Goal: Register for event/course

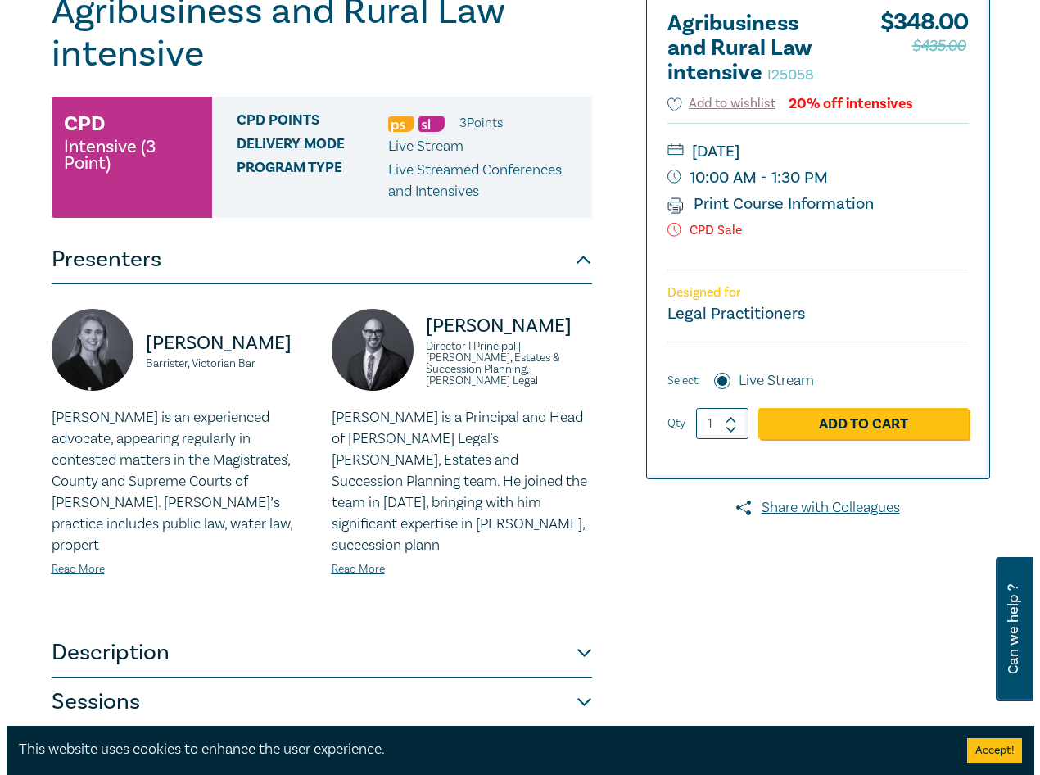
scroll to position [246, 0]
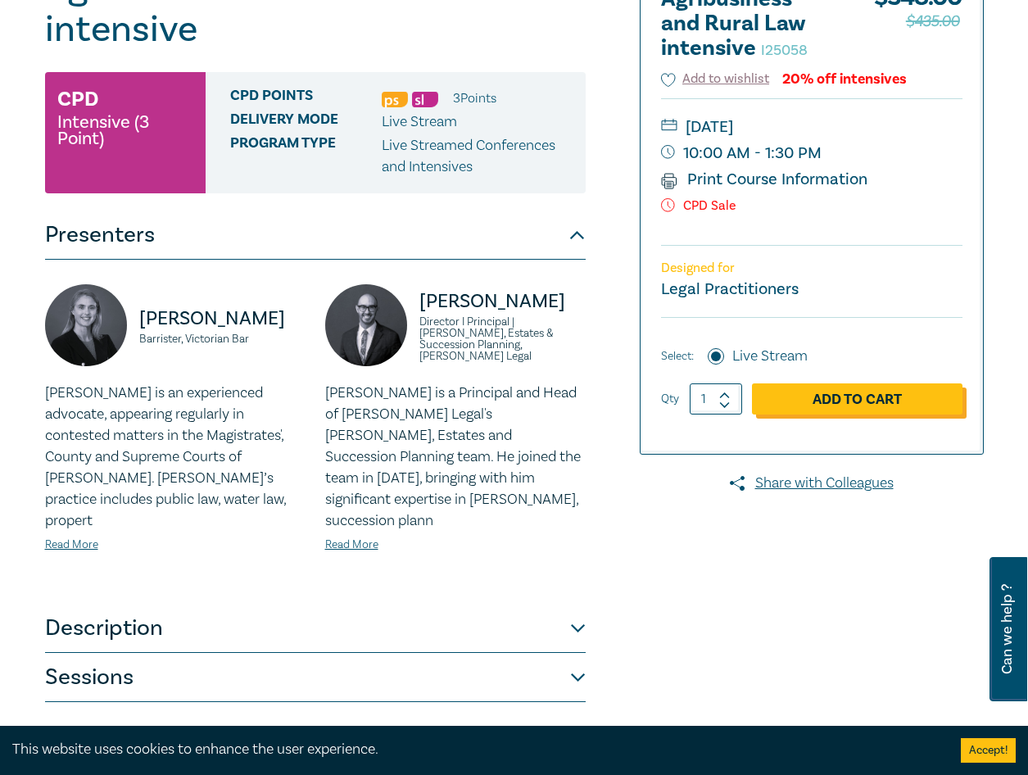
click at [826, 395] on link "Add to Cart" at bounding box center [857, 398] width 210 height 31
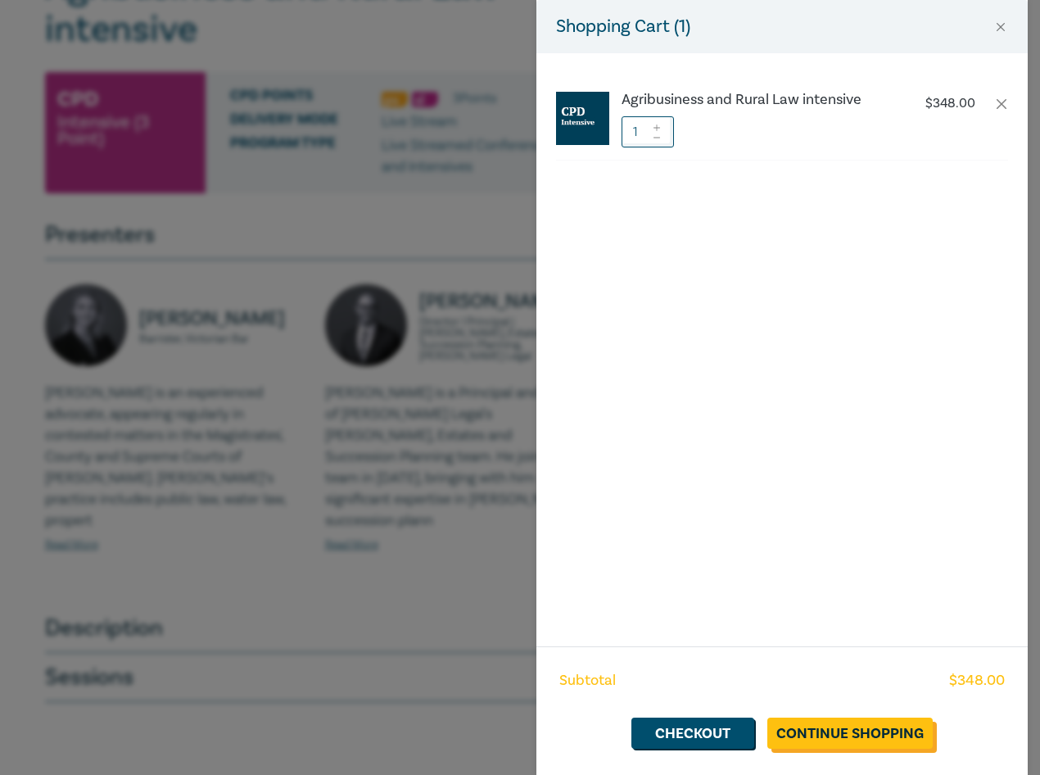
click at [852, 718] on link "Continue Shopping" at bounding box center [849, 732] width 165 height 31
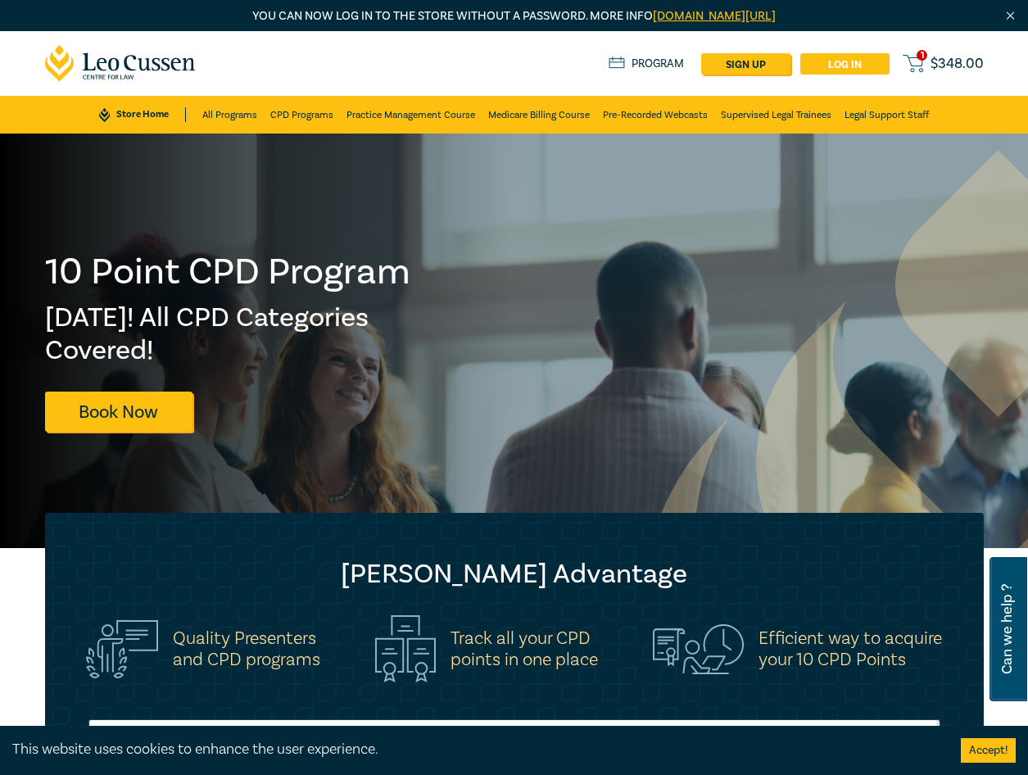
click at [842, 59] on link "Log in" at bounding box center [844, 63] width 89 height 21
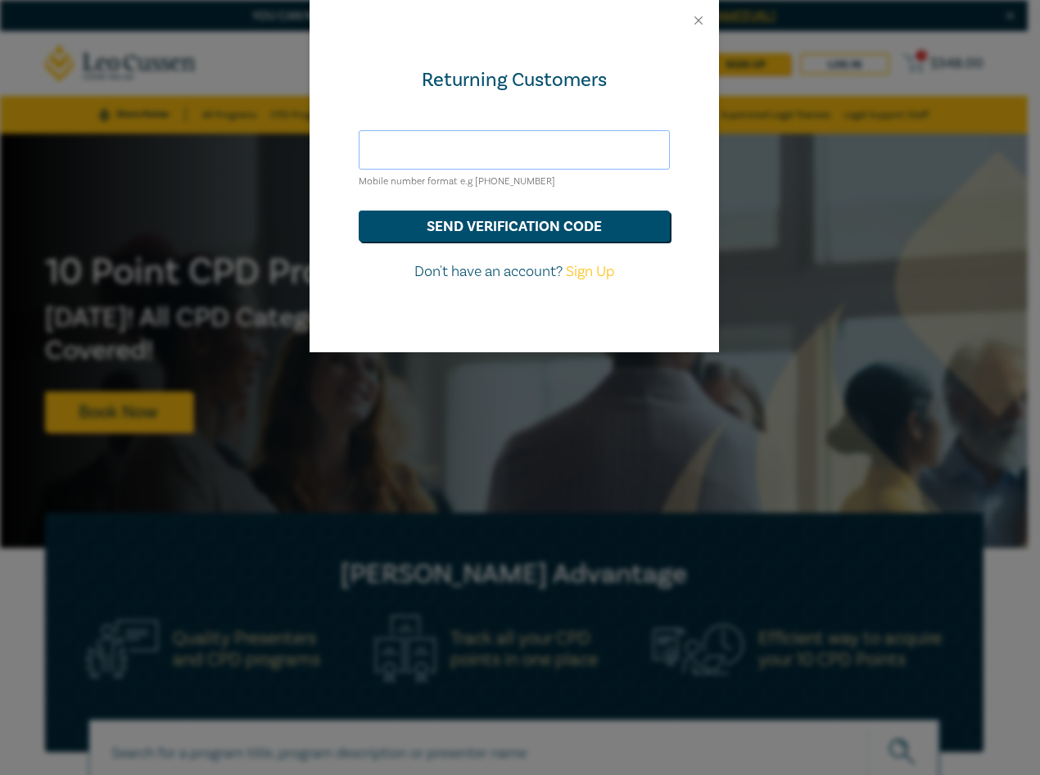
click at [475, 155] on input "text" at bounding box center [514, 149] width 311 height 39
drag, startPoint x: 461, startPoint y: 147, endPoint x: 271, endPoint y: 153, distance: 190.1
click at [271, 153] on div "Returning Customers fleur@armourcraiglegal.com.au Mobile number format e.g +61 …" at bounding box center [520, 387] width 1040 height 775
type input "0421018960"
click at [537, 221] on button "send verification code" at bounding box center [514, 225] width 311 height 31
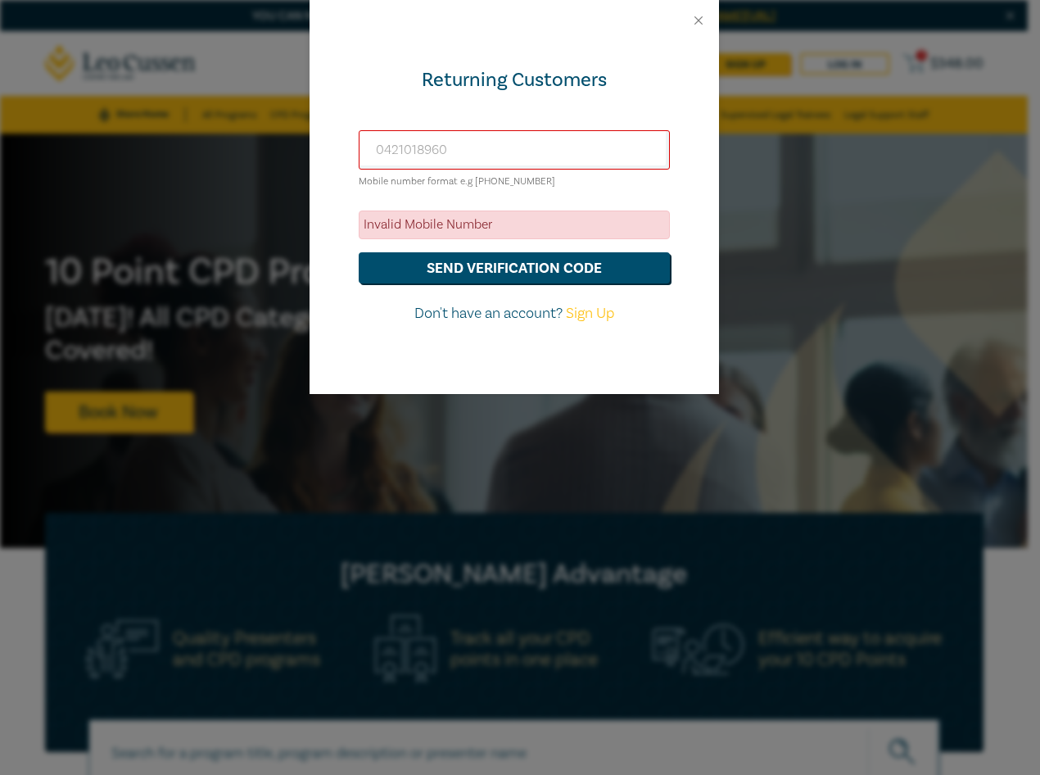
click at [576, 311] on link "Sign Up" at bounding box center [590, 313] width 48 height 19
select select "AU"
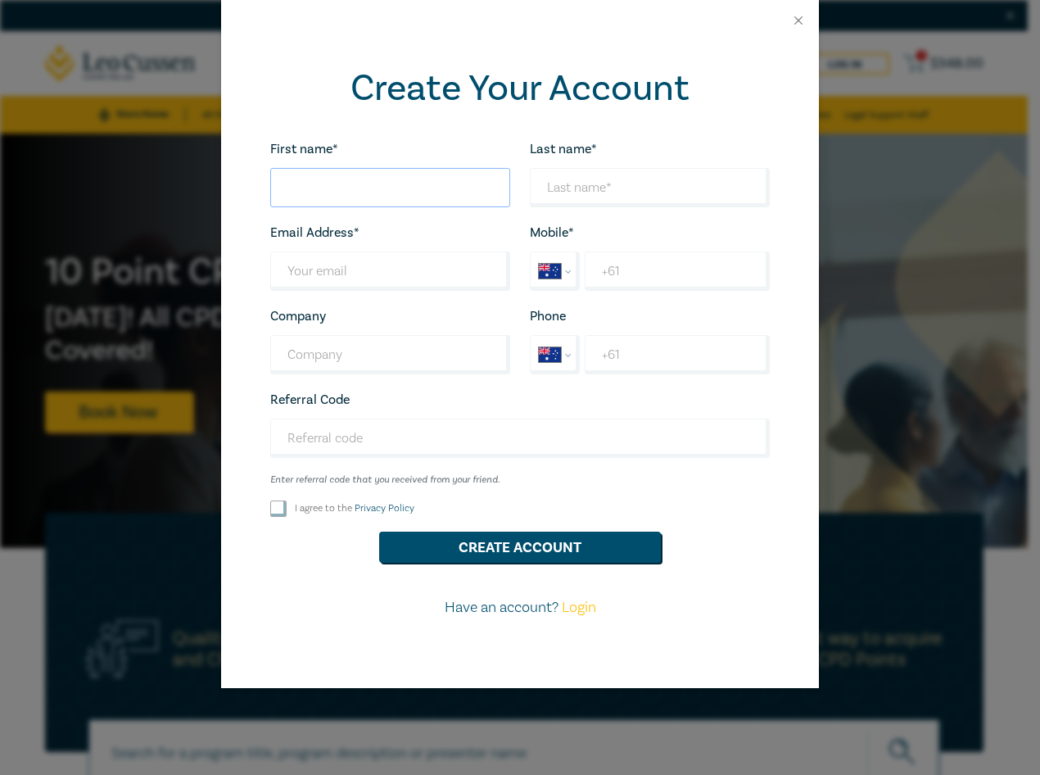
click at [374, 183] on input "First name*" at bounding box center [390, 187] width 240 height 39
type input "Fleur"
type input "Craig"
type input "[EMAIL_ADDRESS][DOMAIN_NAME]"
type input "www.armourcraiglegal.com.au"
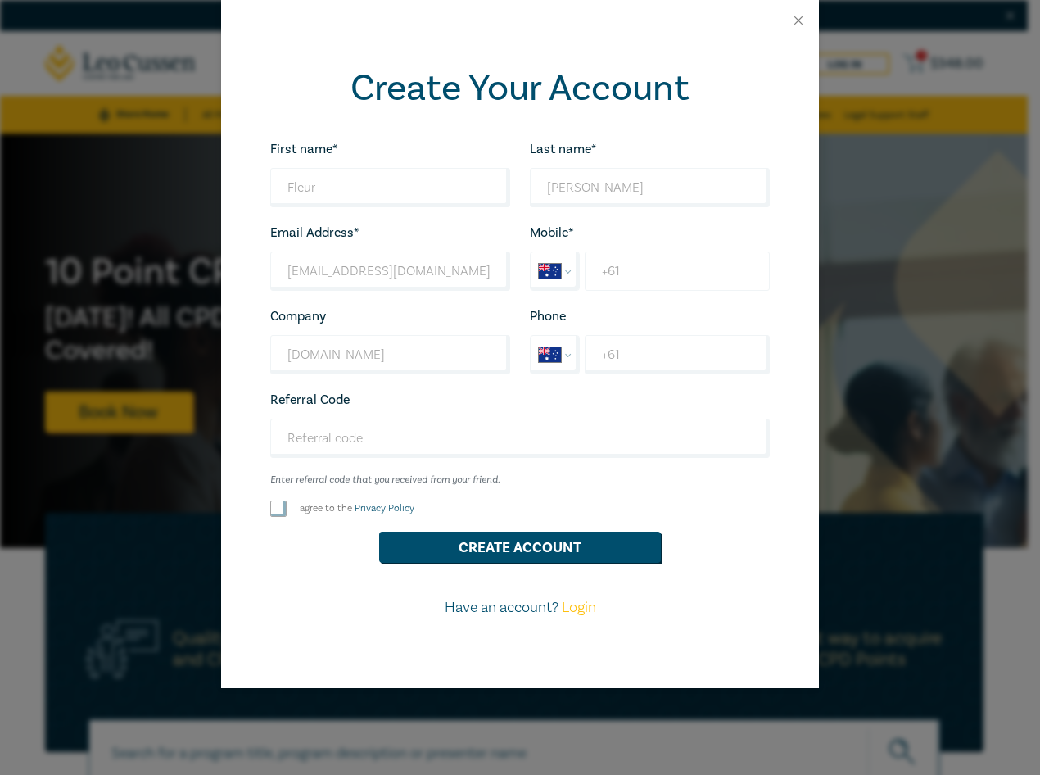
click at [649, 259] on input "+61" at bounding box center [677, 270] width 185 height 39
type input "+61 0421 018 960"
type input "Armour-Craig Legal"
click at [643, 350] on input "+61" at bounding box center [677, 354] width 185 height 39
type input "+61 56364986"
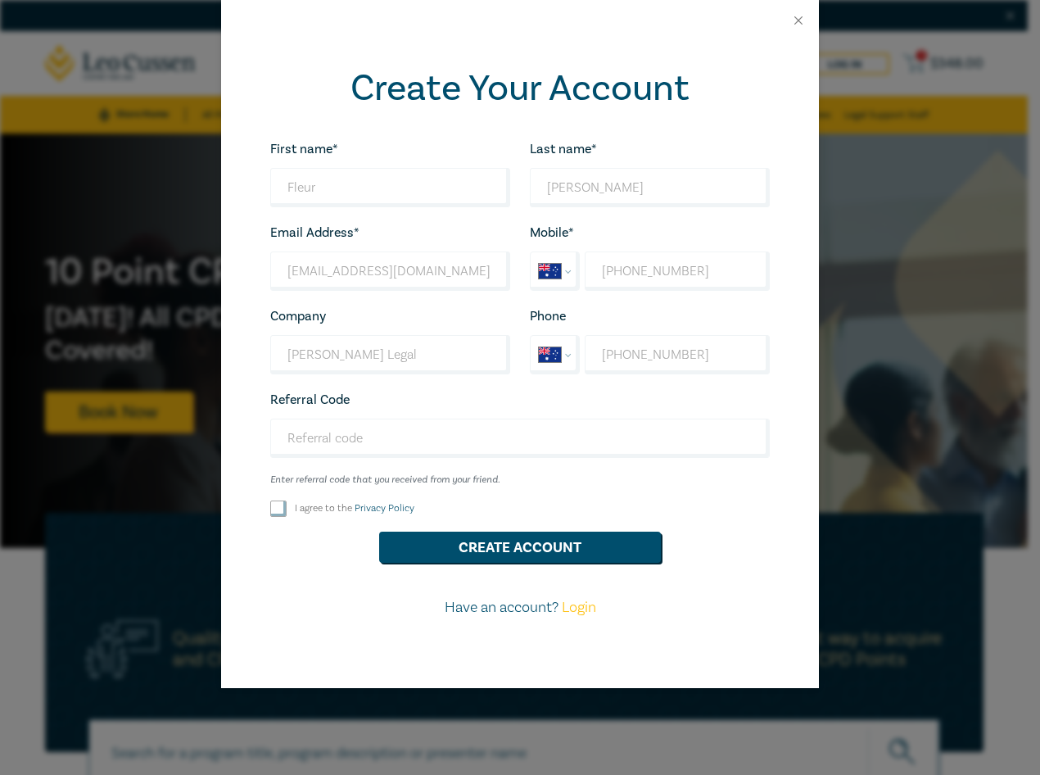
click at [279, 507] on input "I agree to the Privacy Policy" at bounding box center [278, 508] width 16 height 16
checkbox input "true"
click at [459, 554] on button "Create Account" at bounding box center [520, 546] width 282 height 31
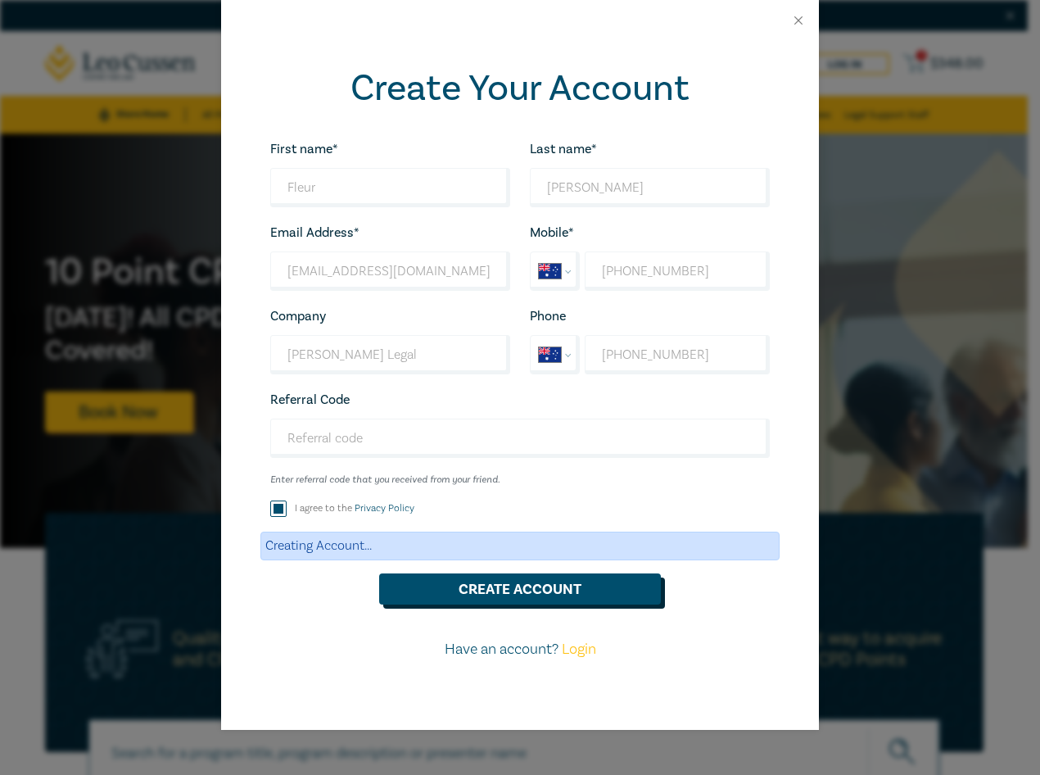
click at [522, 594] on button "Create Account" at bounding box center [520, 588] width 282 height 31
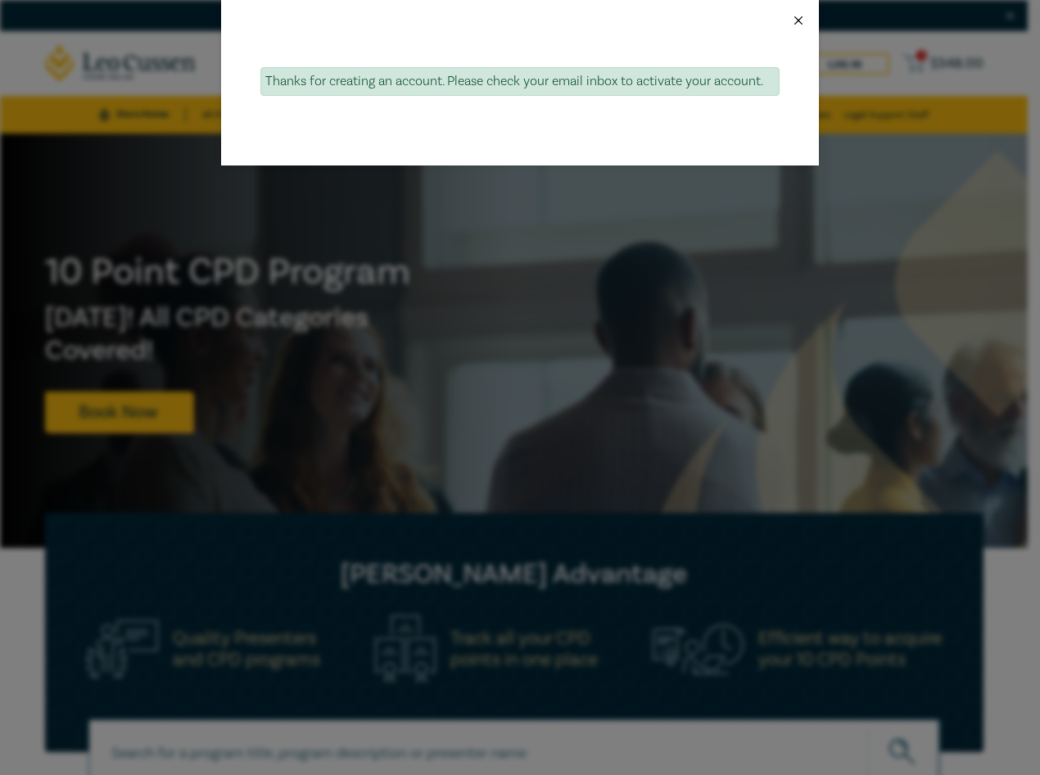
click at [797, 19] on button "Close" at bounding box center [798, 20] width 15 height 15
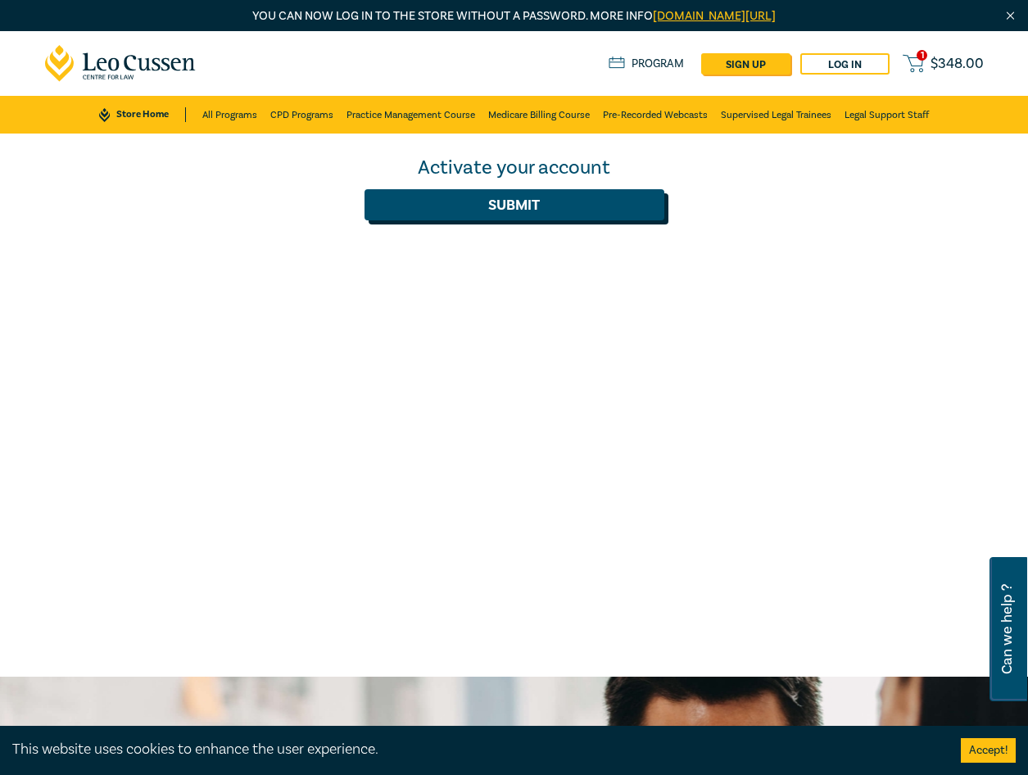
click at [509, 203] on button "Submit" at bounding box center [514, 204] width 300 height 31
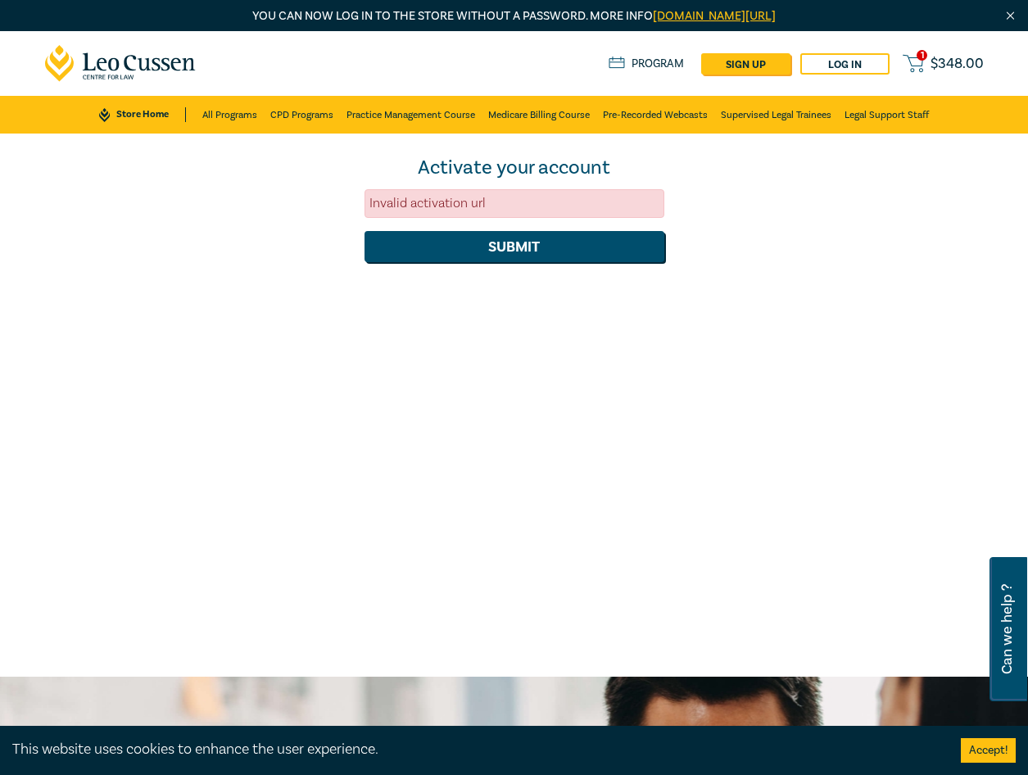
click at [464, 201] on div "Invalid activation url" at bounding box center [514, 203] width 300 height 29
click at [471, 243] on button "Submit" at bounding box center [514, 246] width 300 height 31
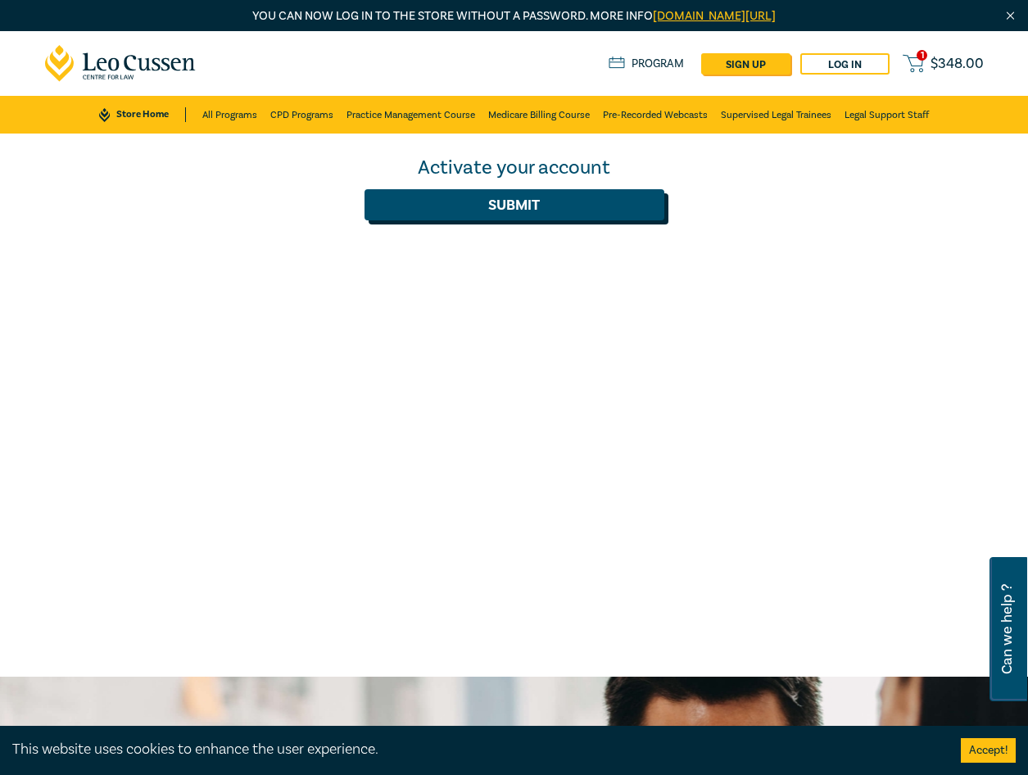
click at [527, 206] on button "Submit" at bounding box center [514, 204] width 300 height 31
click at [514, 200] on button "Submit" at bounding box center [514, 204] width 300 height 31
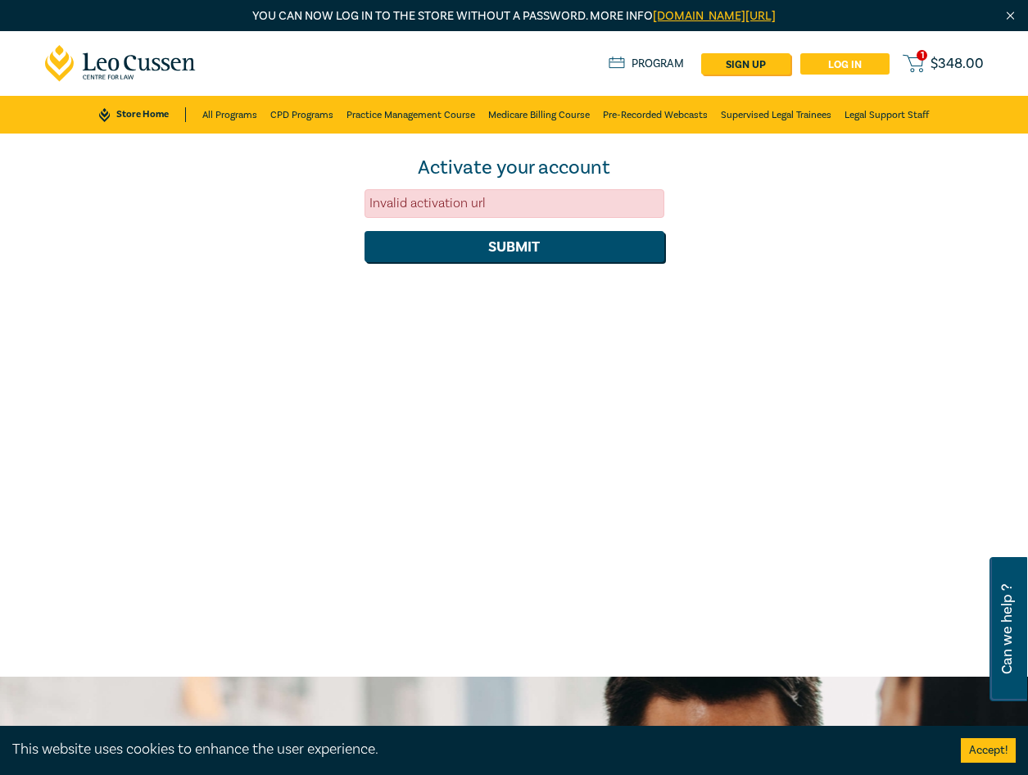
click at [866, 70] on link "Log in" at bounding box center [844, 63] width 89 height 21
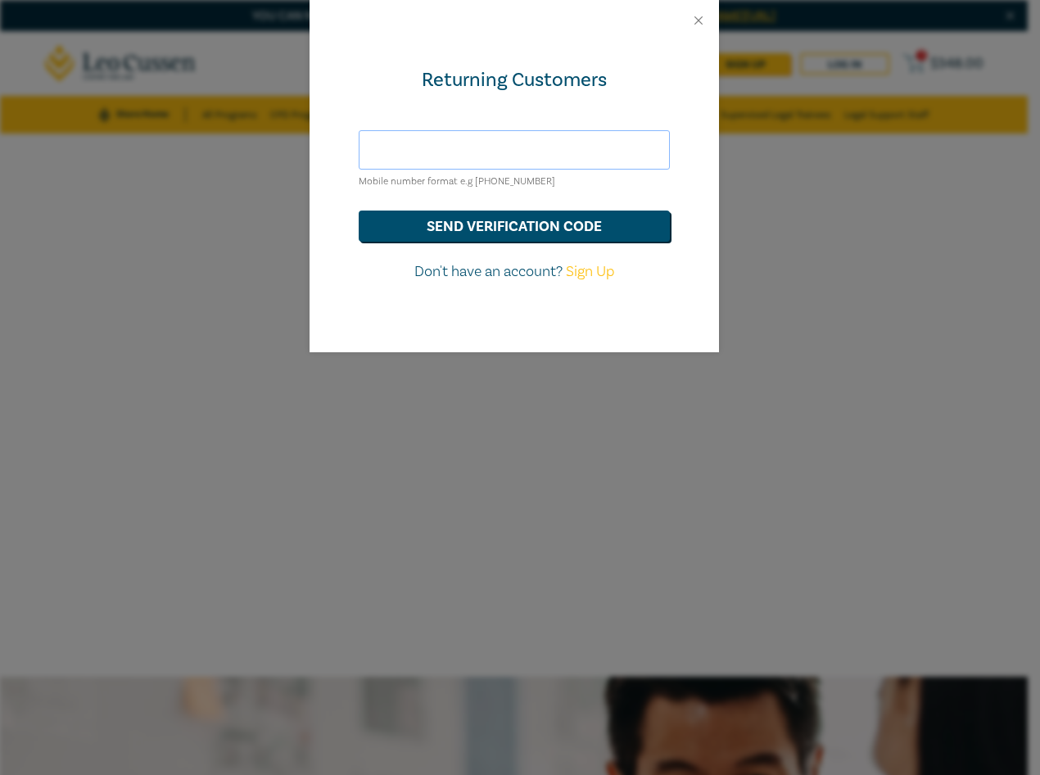
click at [490, 159] on input "text" at bounding box center [514, 149] width 311 height 39
type input "0421018960"
click at [537, 229] on button "send verification code" at bounding box center [514, 225] width 311 height 31
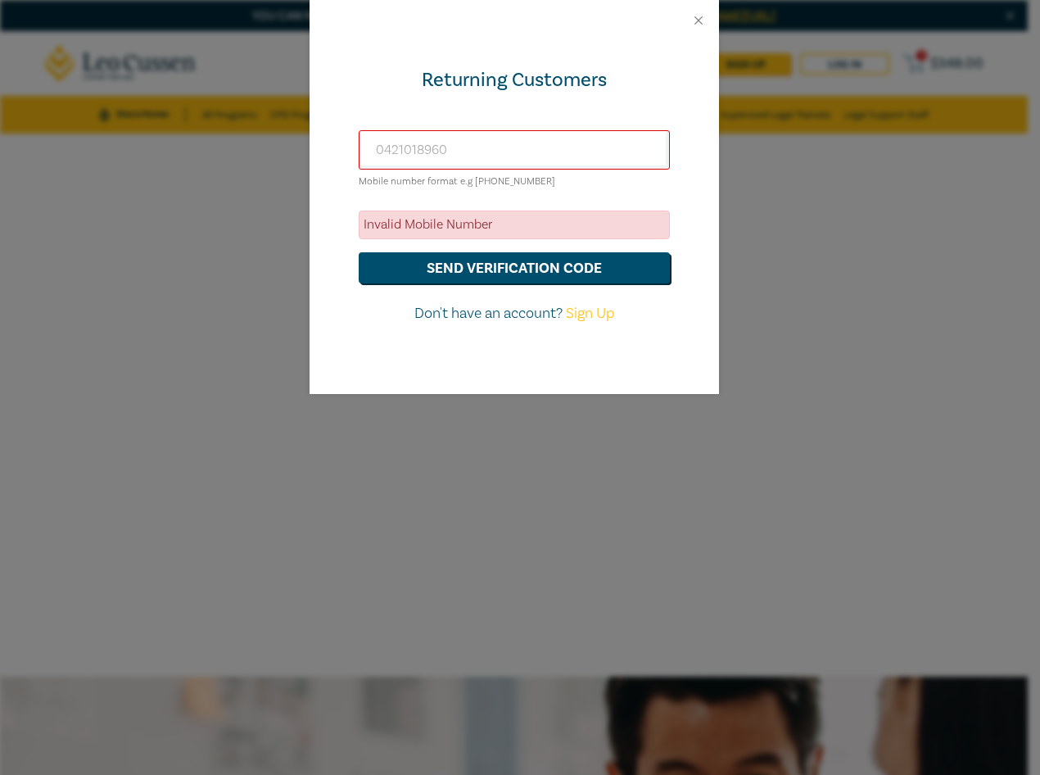
click at [840, 210] on div "Returning Customers 0421018960 Mobile number format e.g +61 000000000 Invalid M…" at bounding box center [520, 387] width 1040 height 775
click at [949, 56] on div "Returning Customers [PHONE_NUMBER] Mobile number format e.g [PHONE_NUMBER] Inva…" at bounding box center [520, 387] width 1040 height 775
click at [698, 13] on button "Close" at bounding box center [698, 20] width 15 height 15
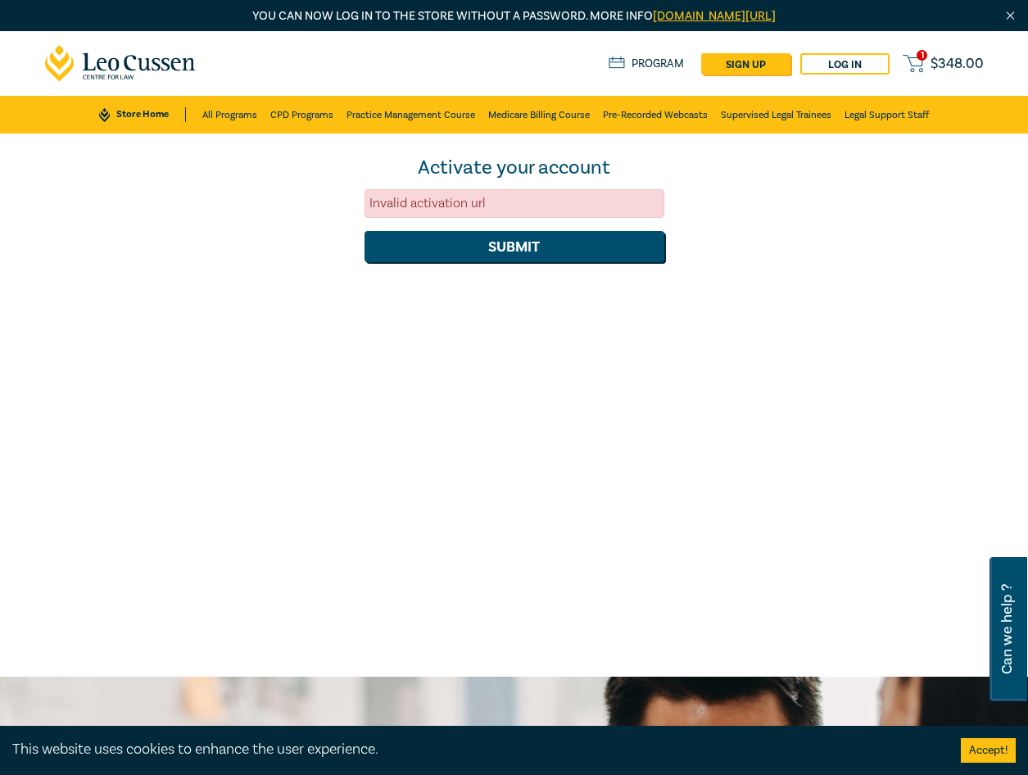
click at [934, 60] on span "$ 348.00" at bounding box center [956, 64] width 53 height 15
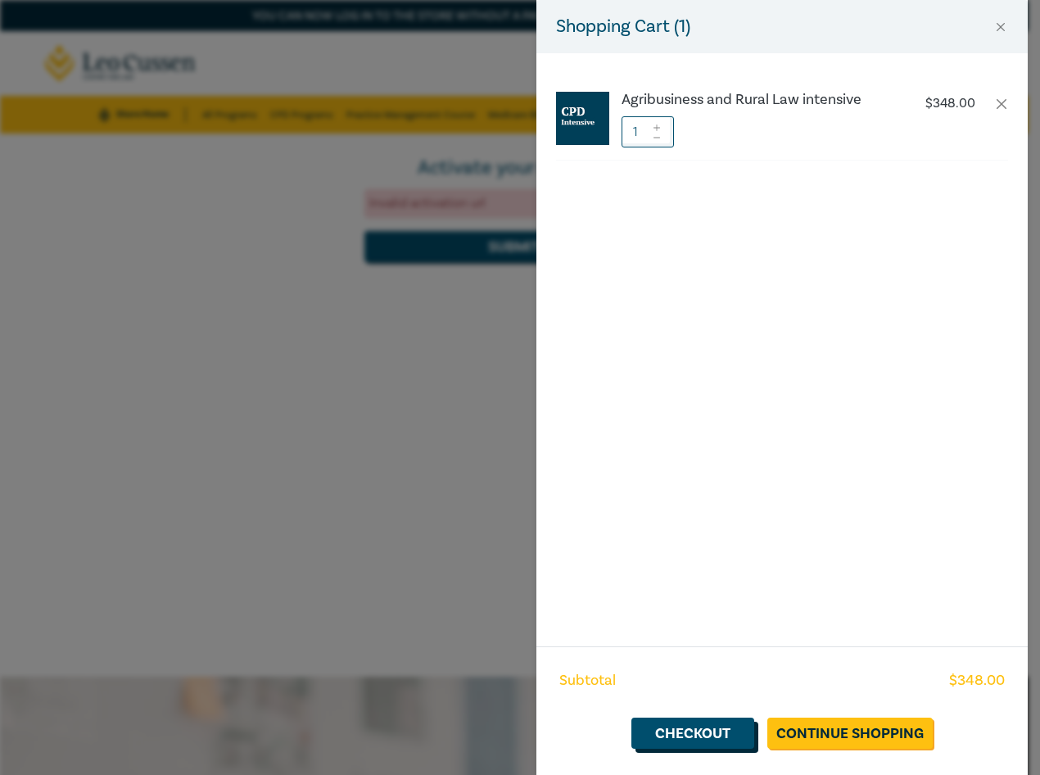
click at [721, 734] on link "Checkout" at bounding box center [692, 732] width 123 height 31
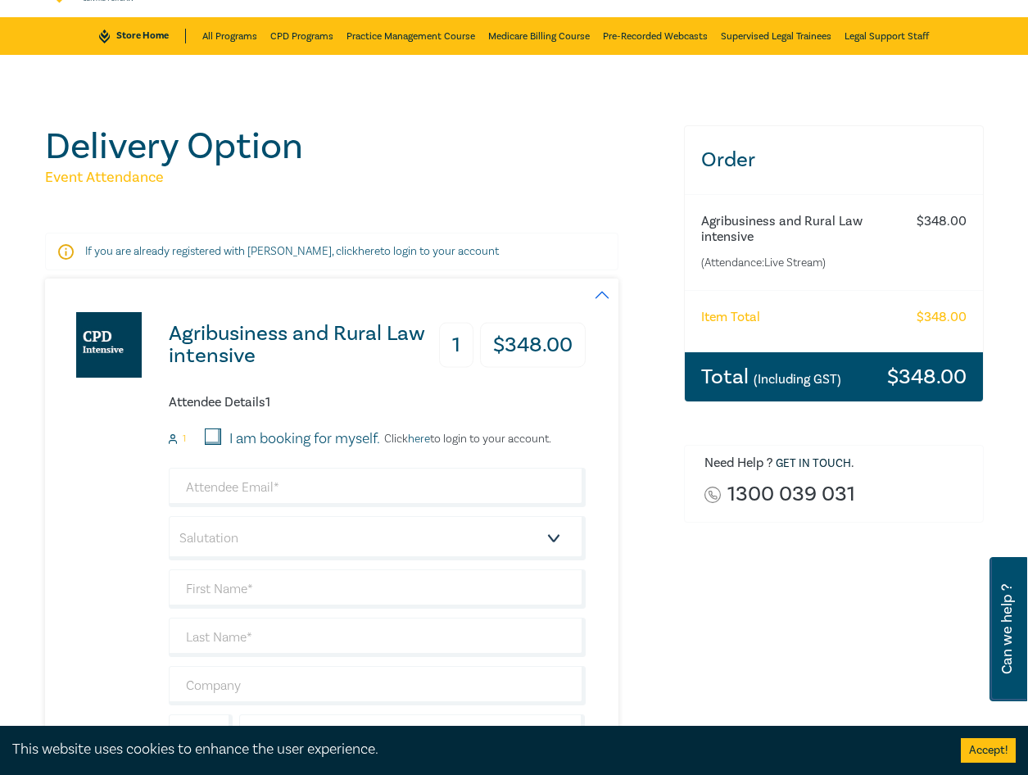
scroll to position [328, 0]
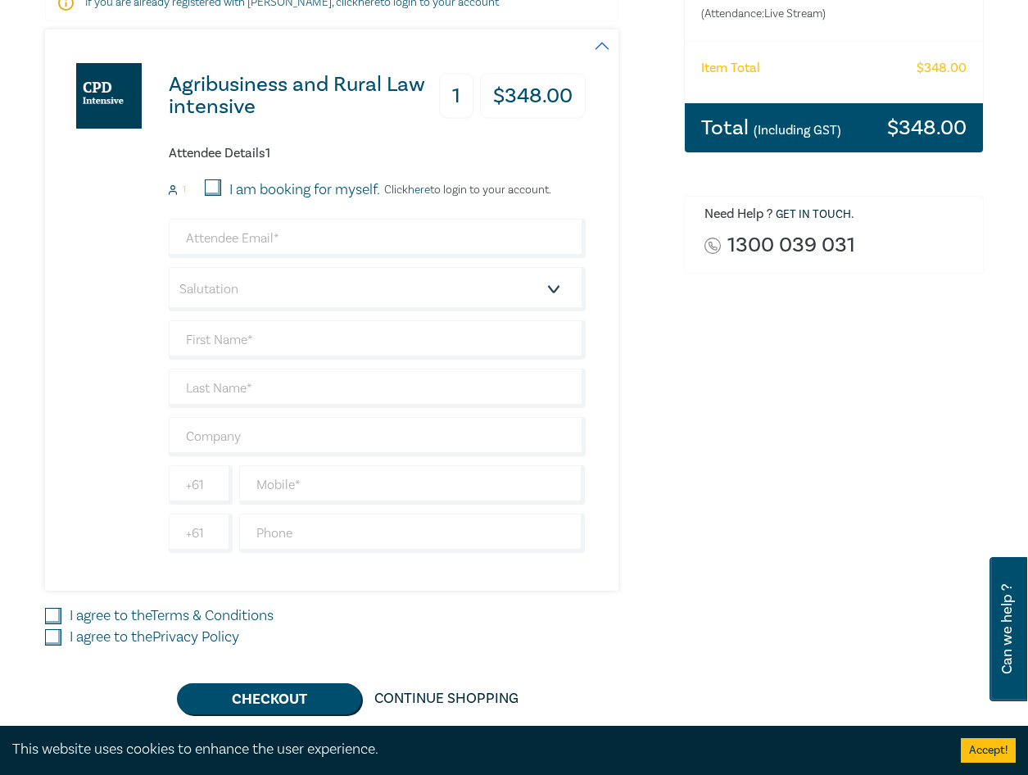
click at [213, 188] on input "I am booking for myself." at bounding box center [213, 187] width 16 height 16
checkbox input "true"
click at [241, 233] on input "email" at bounding box center [377, 238] width 417 height 39
type input "[EMAIL_ADDRESS][DOMAIN_NAME]"
type input "Fleur"
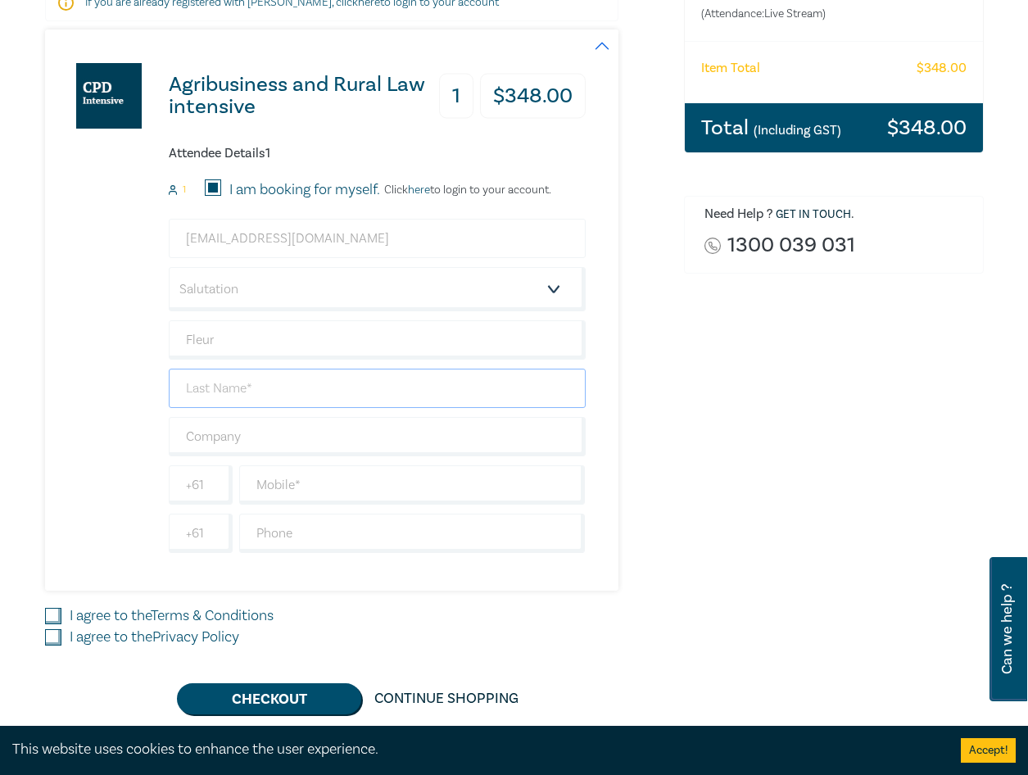
type input "Craig"
type input "Armour-Craig Legal"
click at [237, 298] on select "Salutation Mr. Mrs. Ms. Miss Dr. Prof. Other" at bounding box center [377, 289] width 417 height 44
select select "Mrs."
click at [169, 267] on select "Salutation Mr. Mrs. Ms. Miss Dr. Prof. Other" at bounding box center [377, 289] width 417 height 44
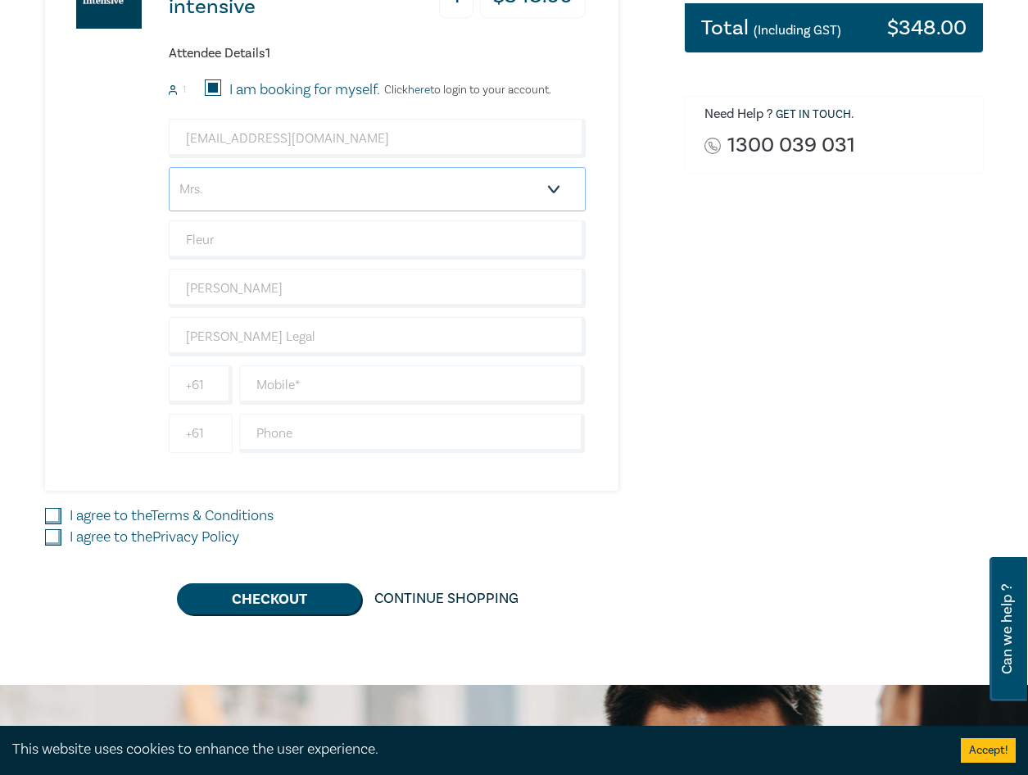
scroll to position [491, 0]
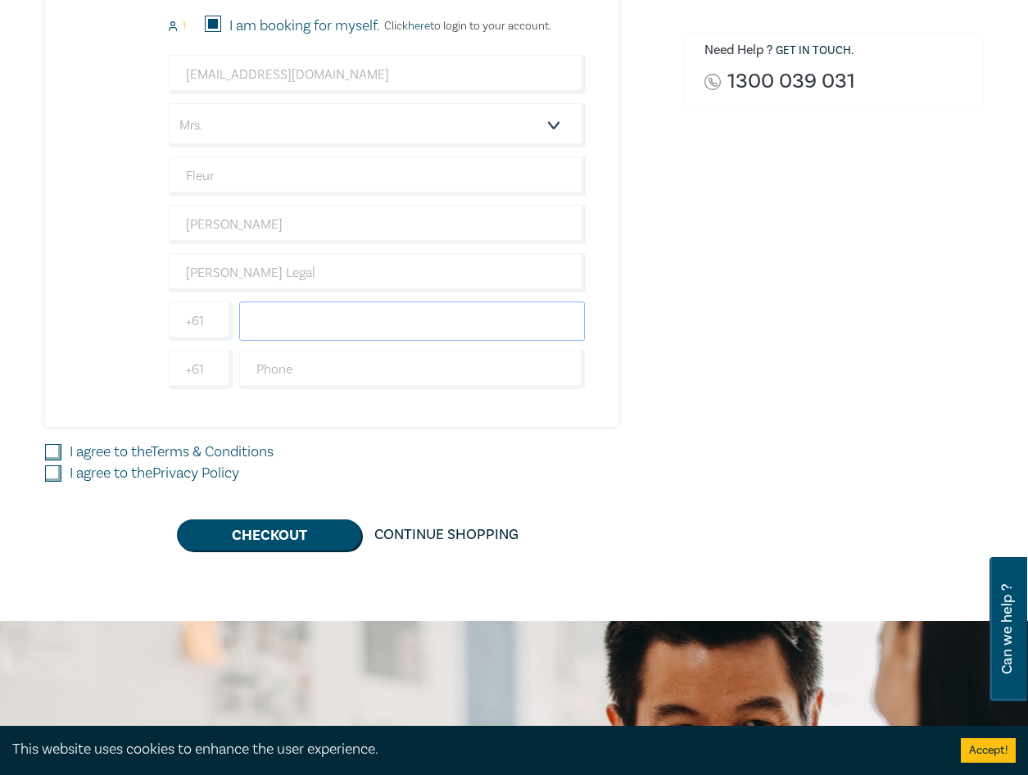
click at [307, 318] on input "text" at bounding box center [412, 320] width 346 height 39
type input "0421018960"
click at [87, 325] on div "Agribusiness and Rural Law intensive 1 $ 348.00 Attendee Details 1 1 I am booki…" at bounding box center [315, 146] width 540 height 561
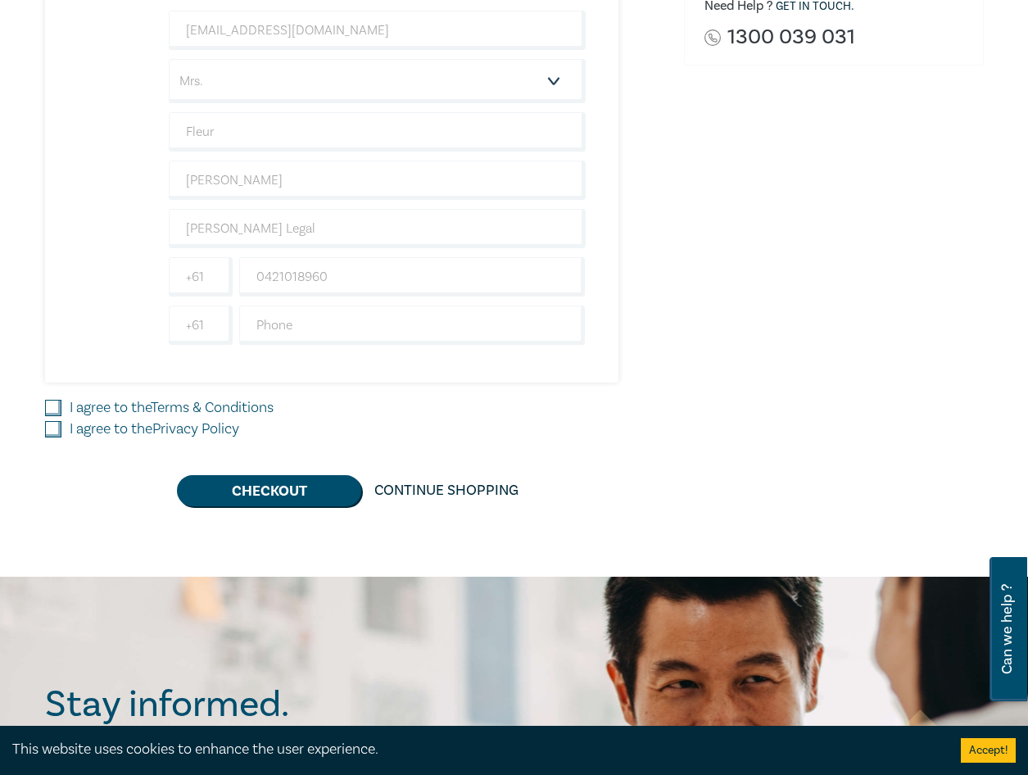
scroll to position [573, 0]
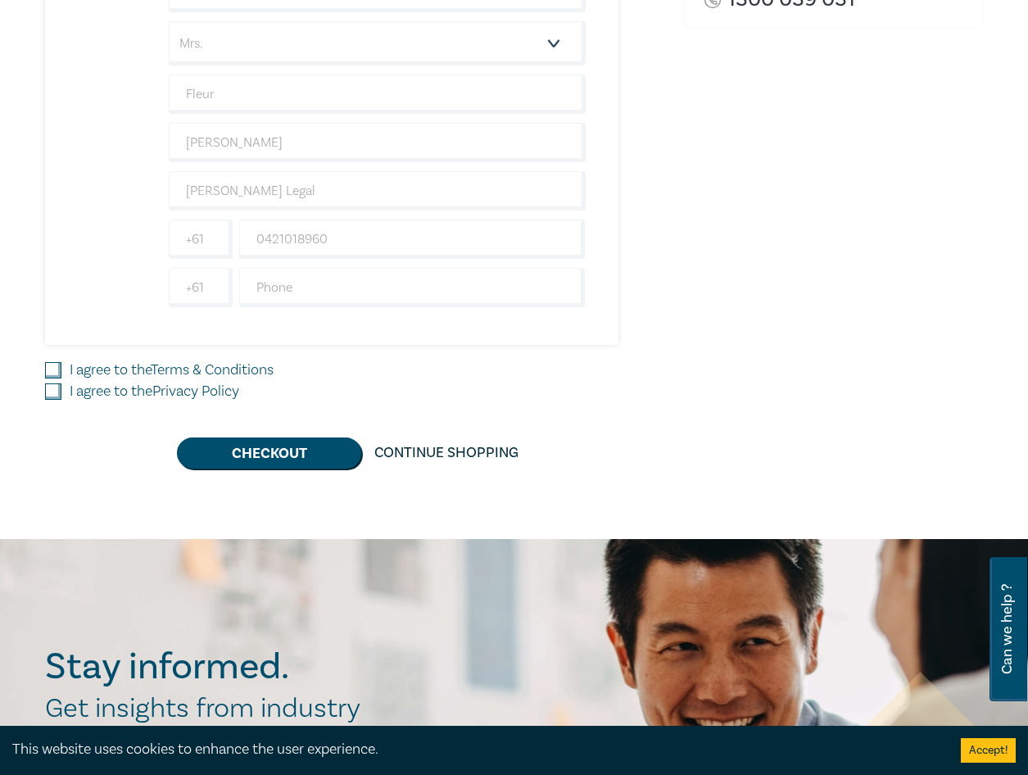
click at [57, 368] on input "I agree to the Terms & Conditions" at bounding box center [53, 370] width 16 height 16
checkbox input "true"
click at [51, 391] on input "I agree to the Privacy Policy" at bounding box center [53, 391] width 16 height 16
checkbox input "true"
click at [289, 454] on button "Checkout" at bounding box center [269, 452] width 184 height 31
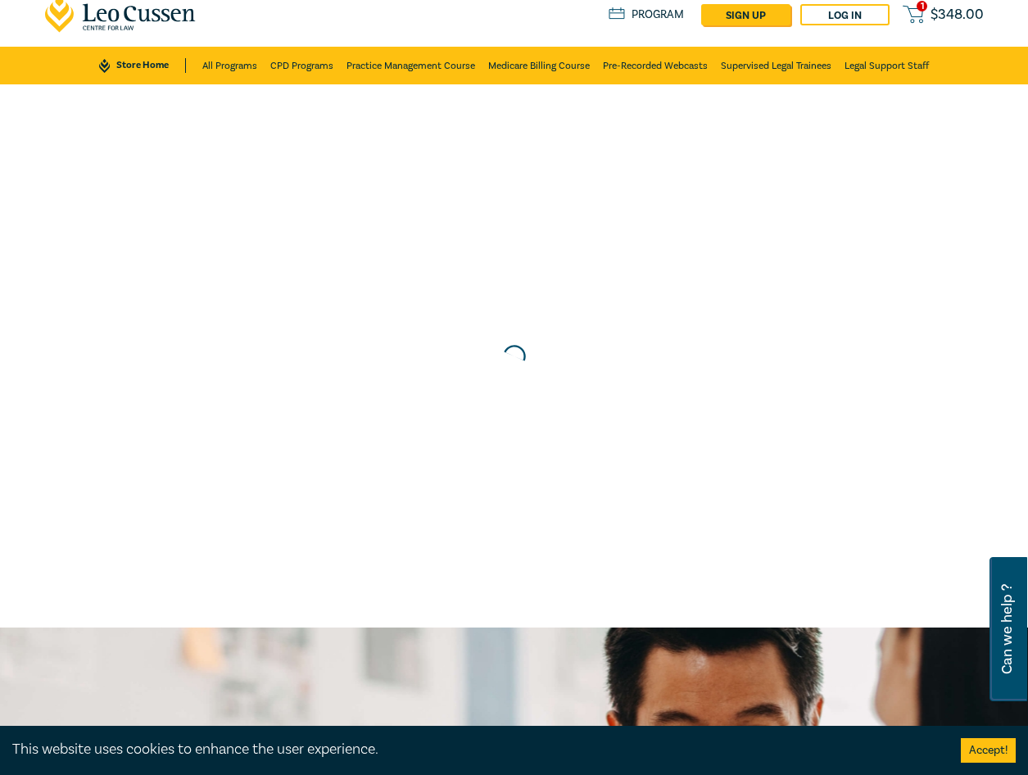
scroll to position [0, 0]
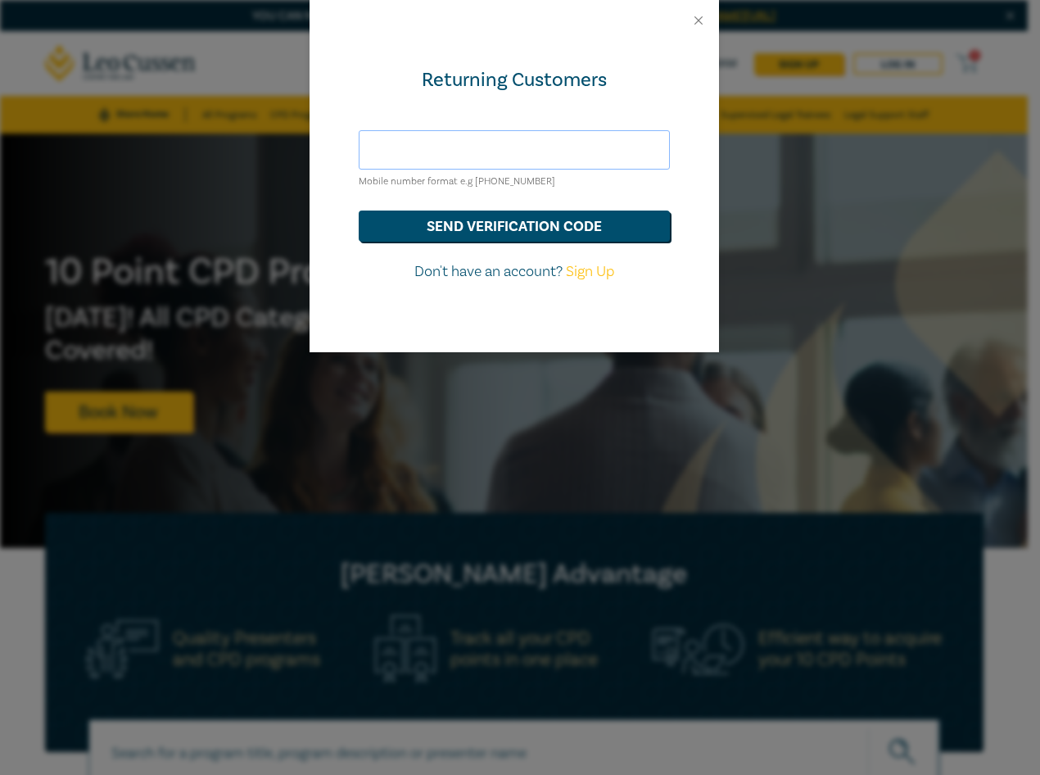
click at [472, 140] on input "text" at bounding box center [514, 149] width 311 height 39
click at [426, 93] on div "Returning Customers" at bounding box center [514, 80] width 311 height 26
click at [410, 148] on input "text" at bounding box center [514, 149] width 311 height 39
type input "[EMAIL_ADDRESS][DOMAIN_NAME]"
click at [462, 229] on button "send verification code" at bounding box center [514, 225] width 311 height 31
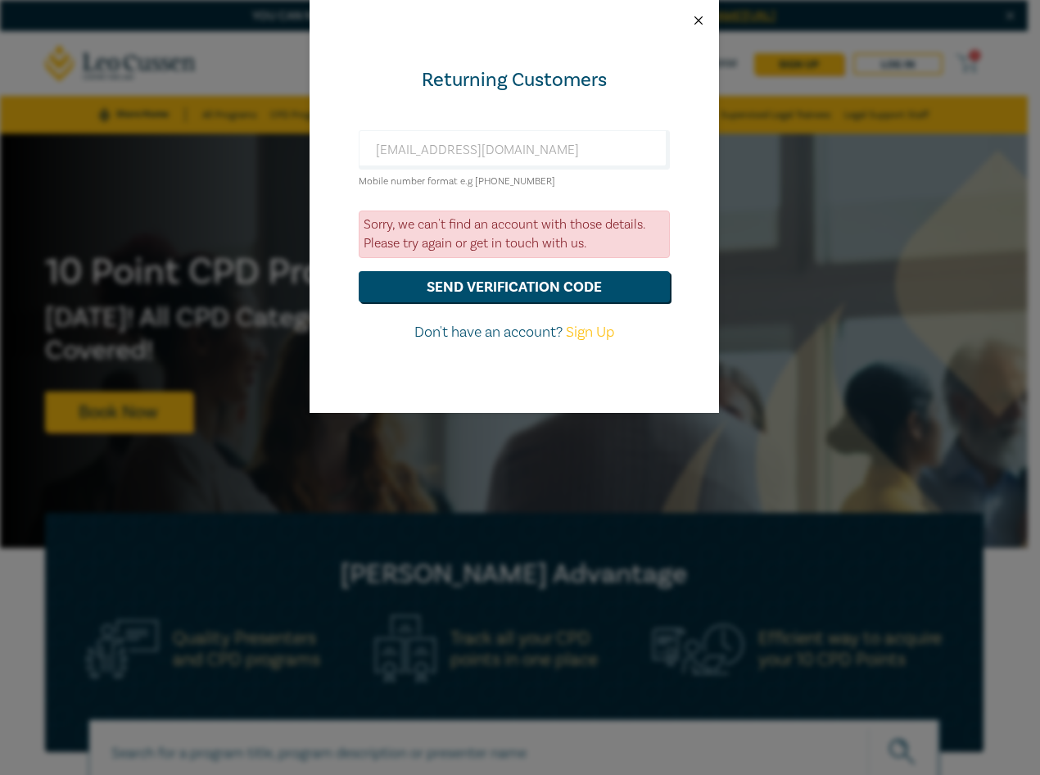
click at [698, 17] on button "Close" at bounding box center [698, 20] width 15 height 15
